Goal: Information Seeking & Learning: Learn about a topic

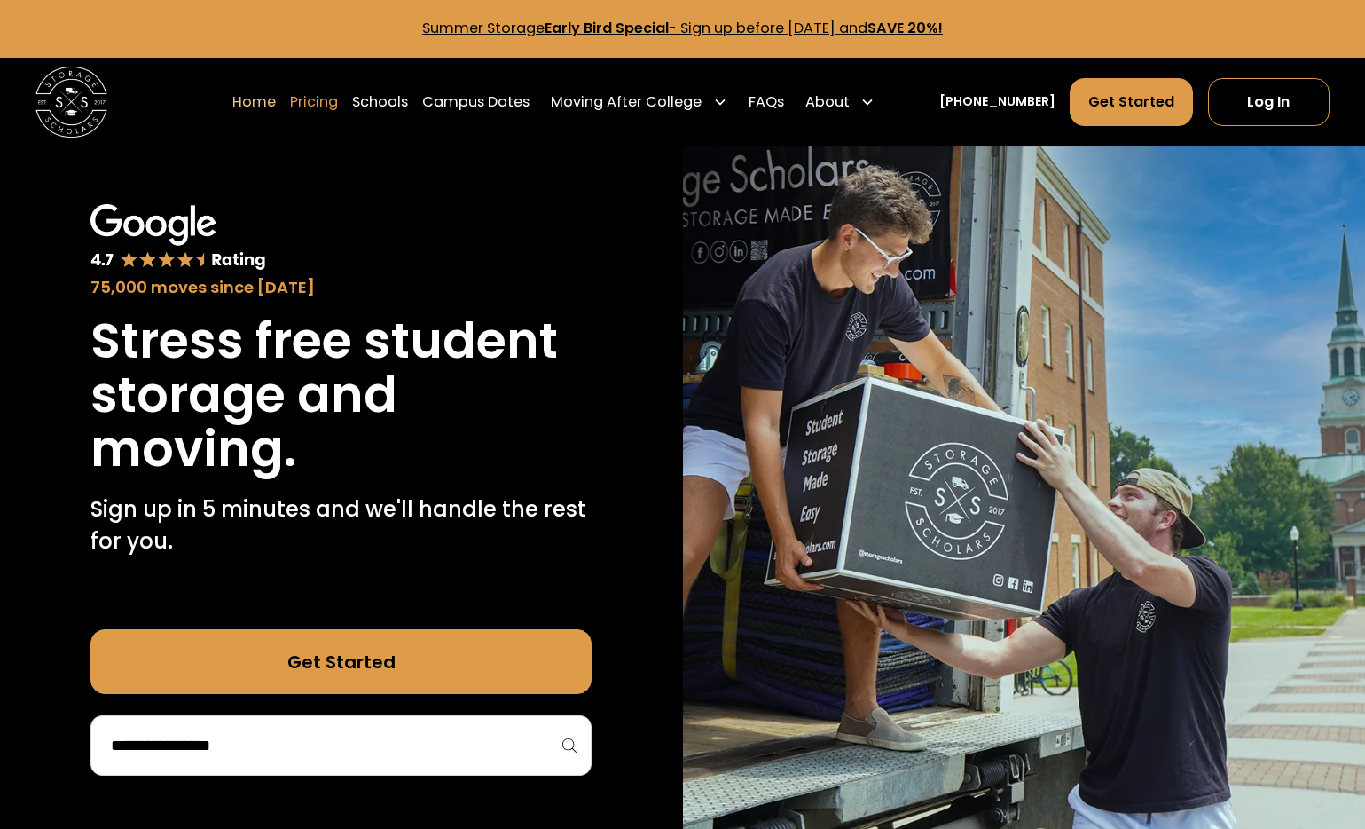
click at [338, 102] on link "Pricing" at bounding box center [314, 102] width 48 height 50
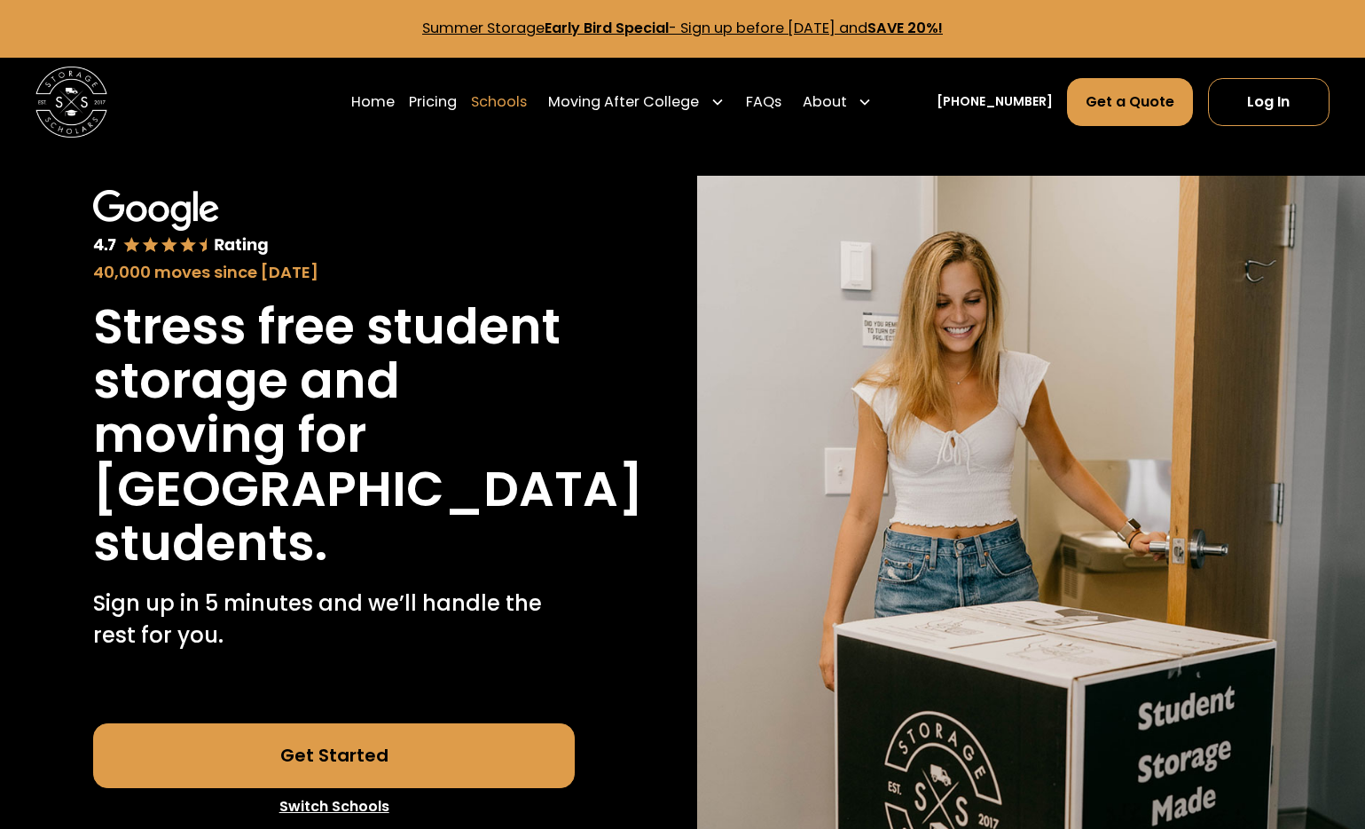
click at [527, 101] on link "Schools" at bounding box center [499, 102] width 56 height 50
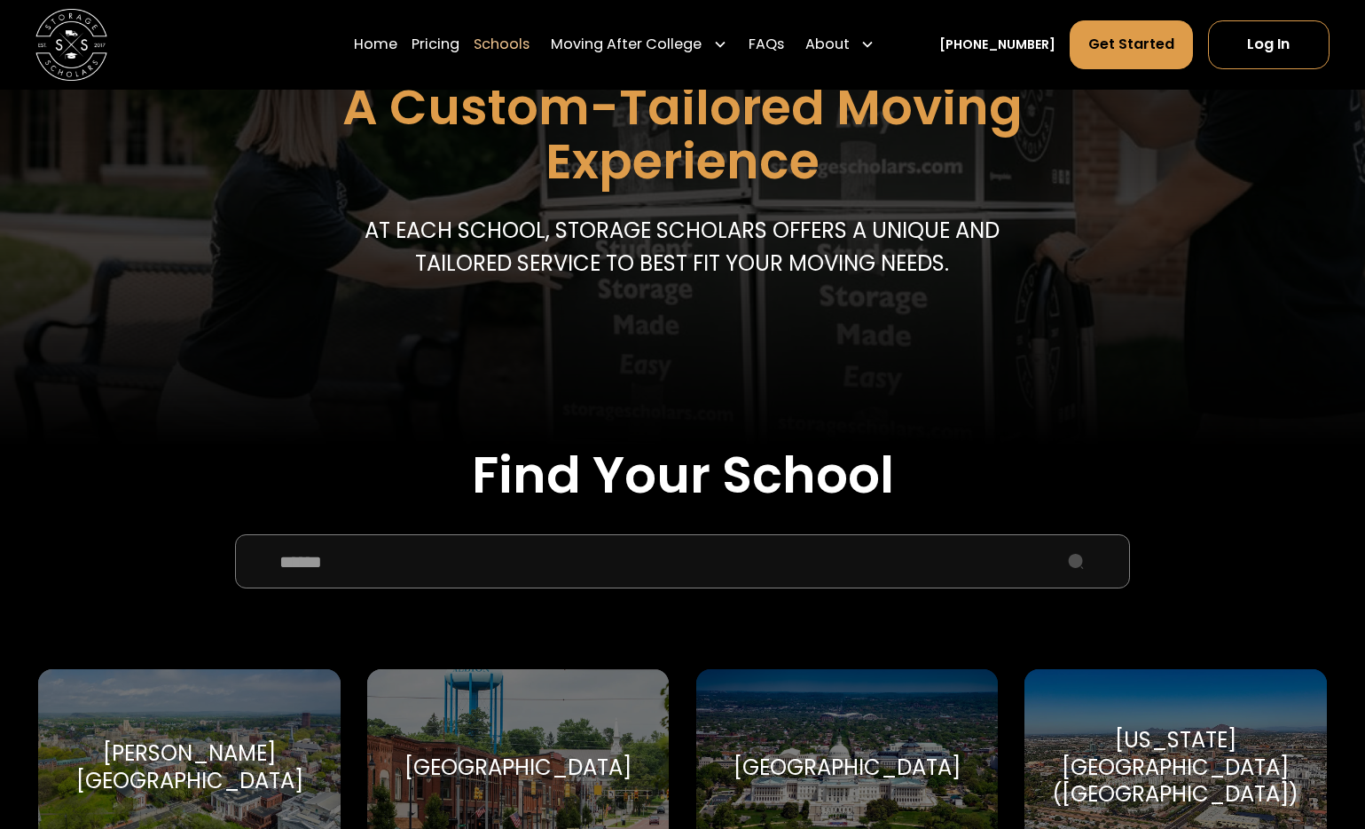
scroll to position [259, 0]
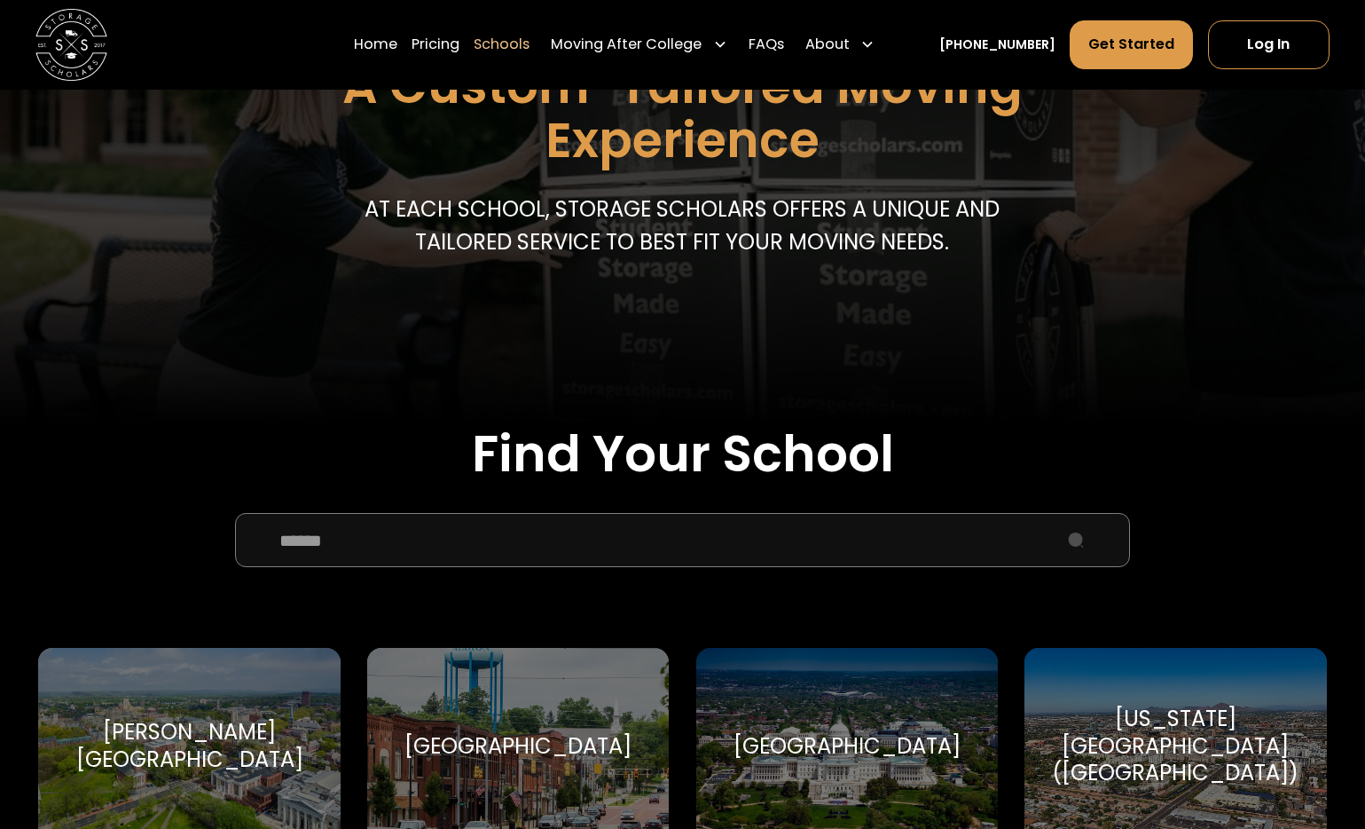
click at [442, 538] on input "School Select Form" at bounding box center [682, 540] width 895 height 54
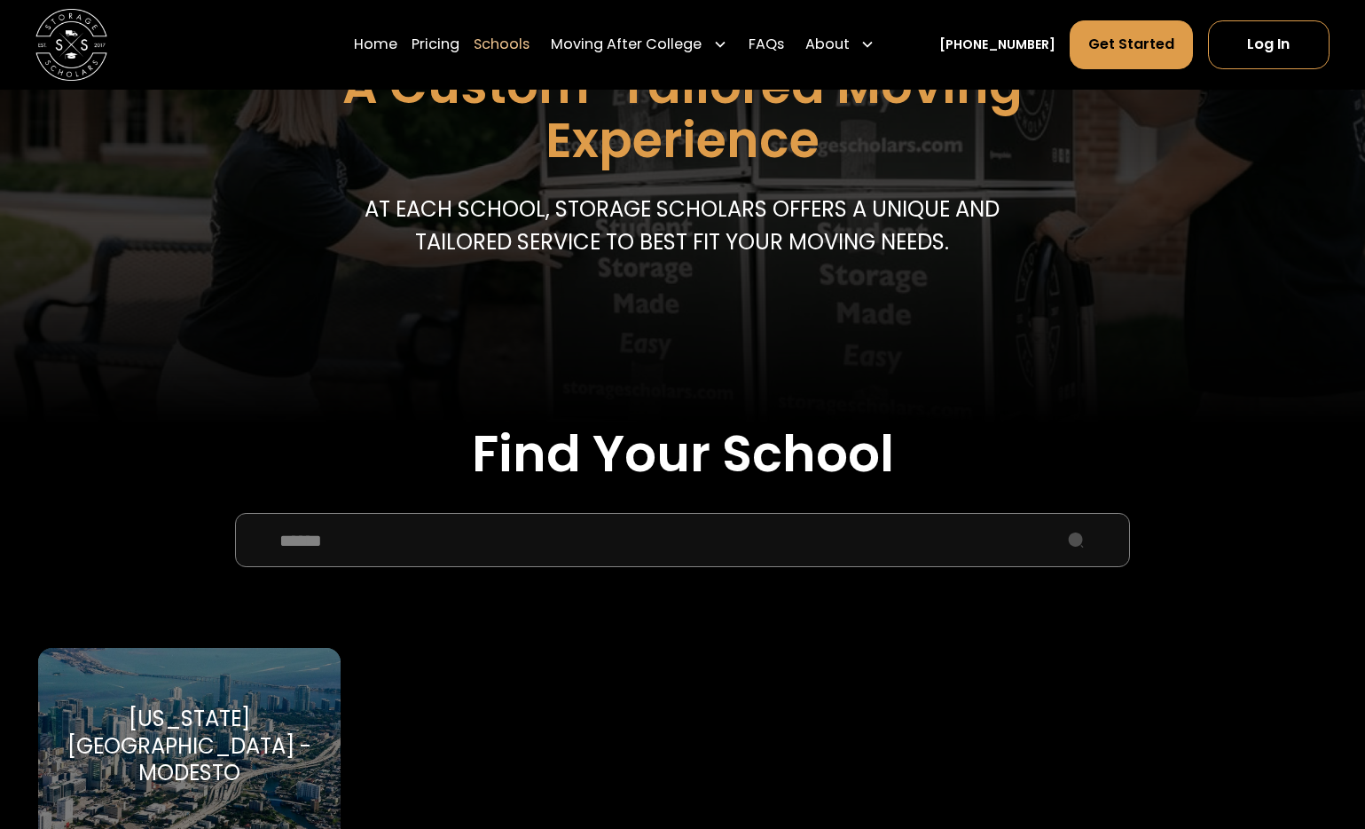
type input "******"
click at [231, 741] on div "Florida International University - Modesto" at bounding box center [189, 745] width 259 height 81
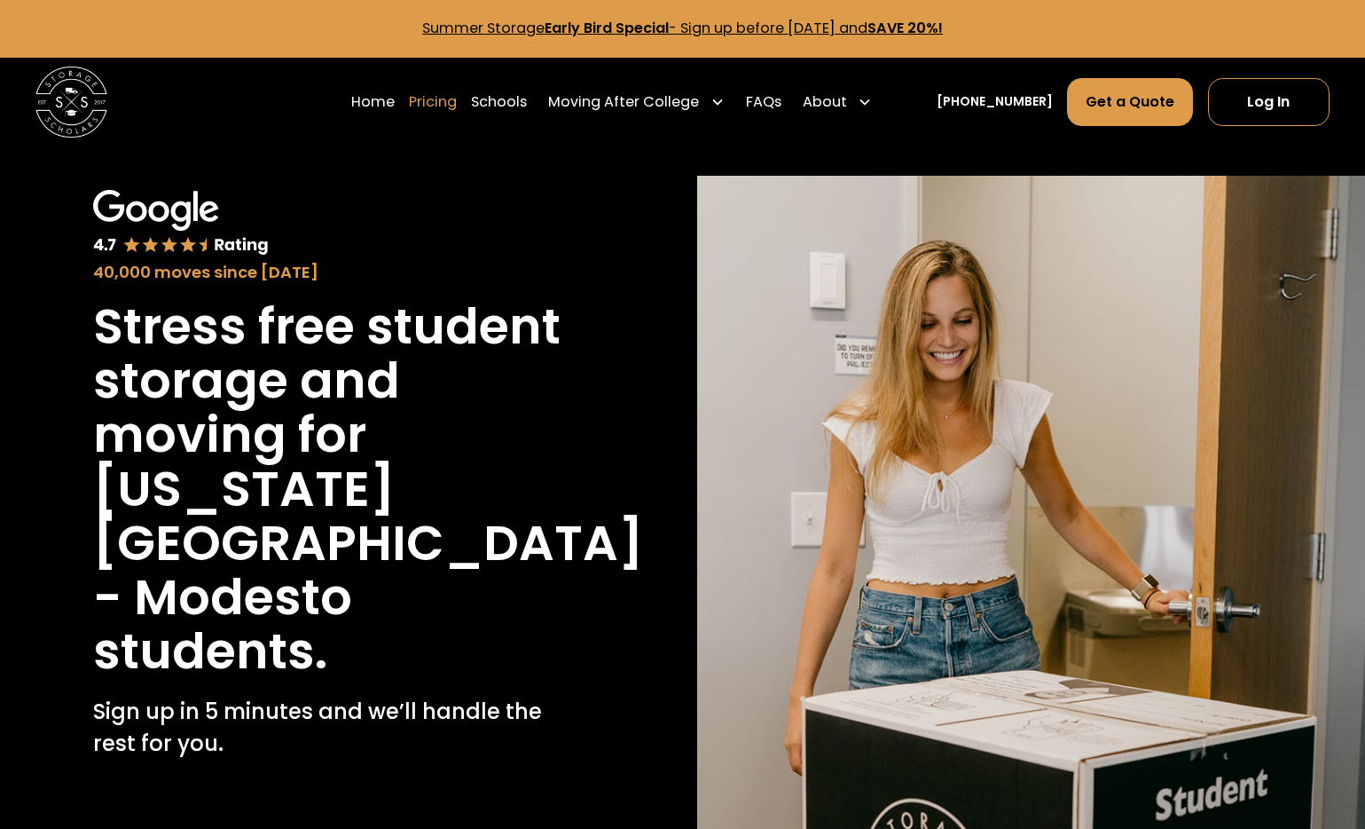
click at [457, 103] on link "Pricing" at bounding box center [433, 102] width 48 height 50
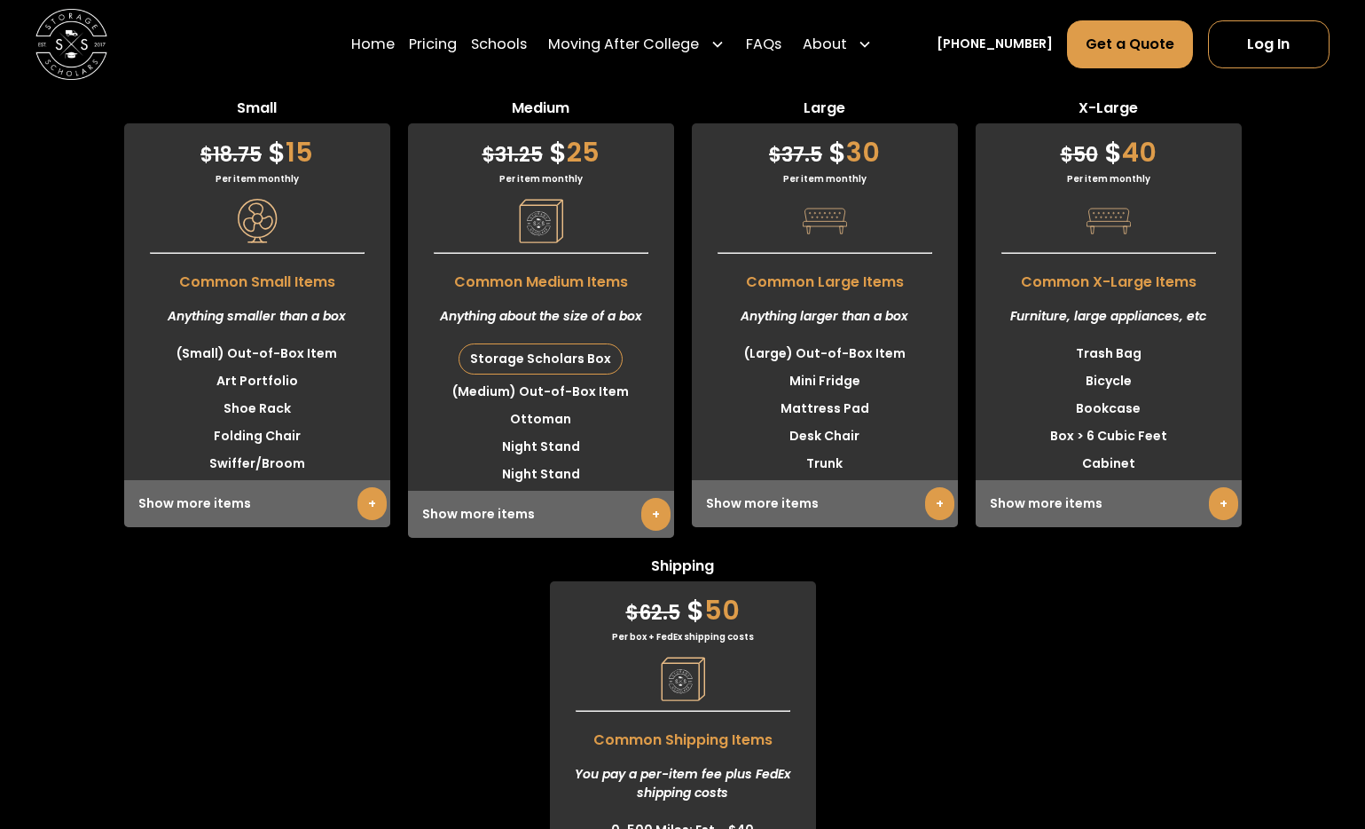
scroll to position [4805, 0]
